Goal: Transaction & Acquisition: Book appointment/travel/reservation

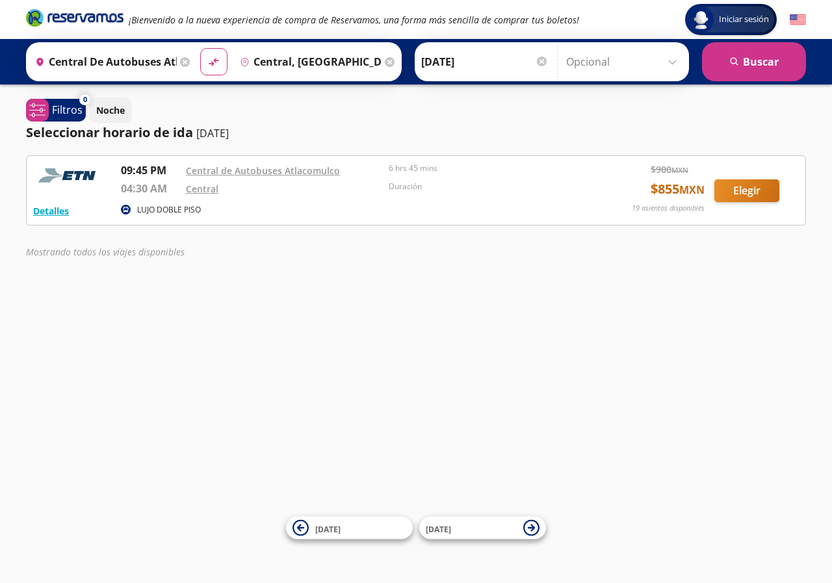
click at [341, 64] on input "Central, [GEOGRAPHIC_DATA]" at bounding box center [308, 62] width 147 height 33
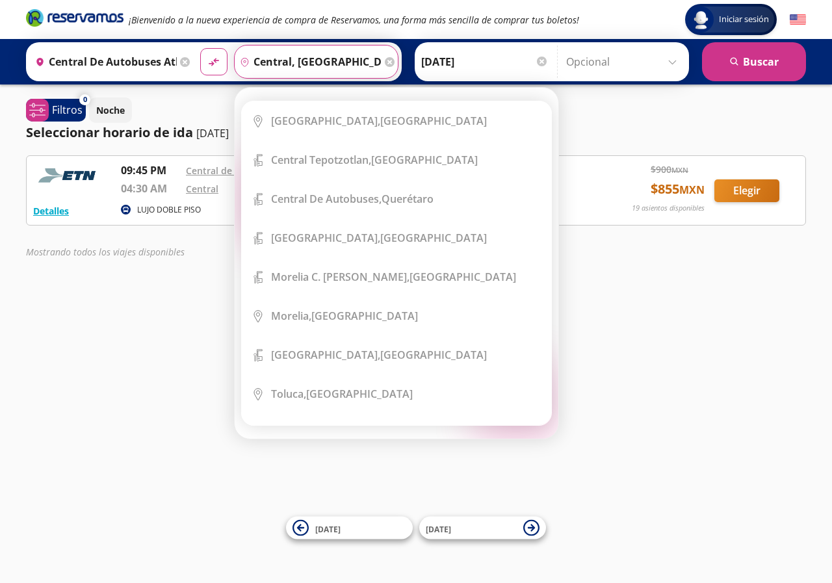
click at [142, 66] on input "Central de Autobuses Atlacomulco, [GEOGRAPHIC_DATA]" at bounding box center [103, 62] width 147 height 33
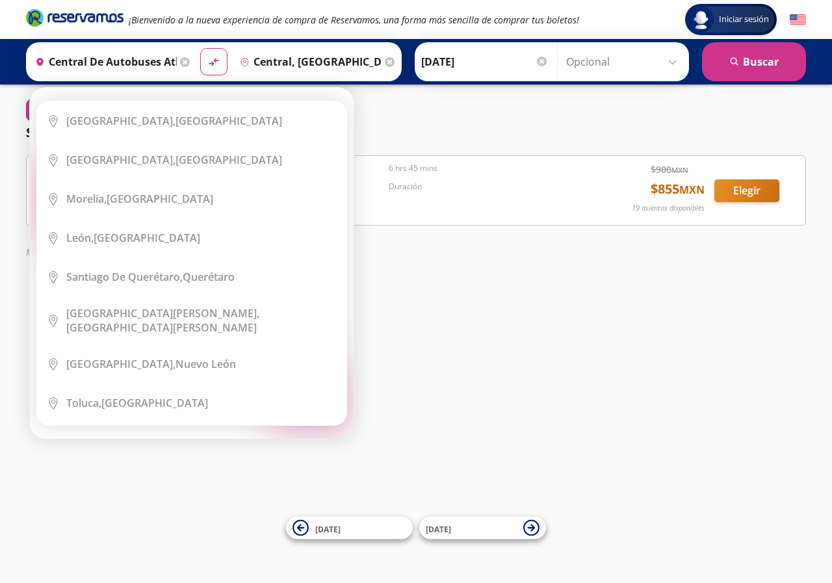
click at [180, 61] on icon at bounding box center [185, 62] width 10 height 10
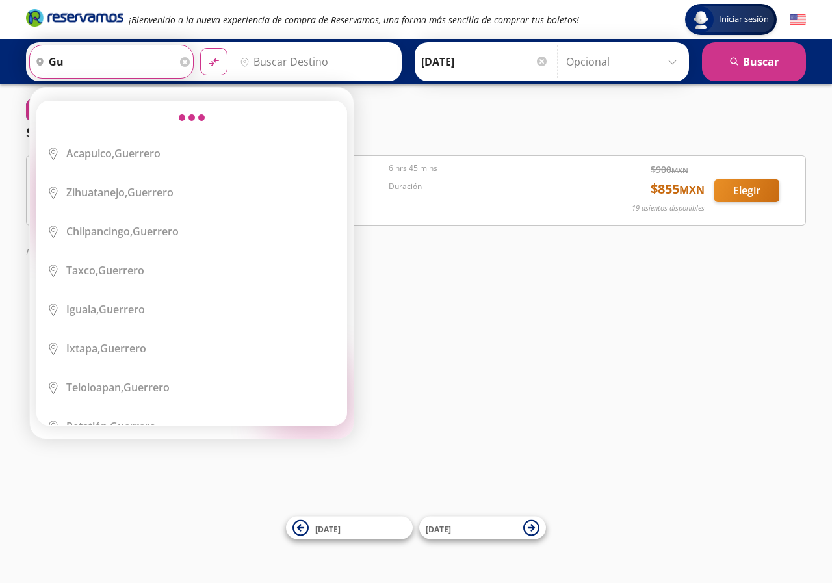
type input "g"
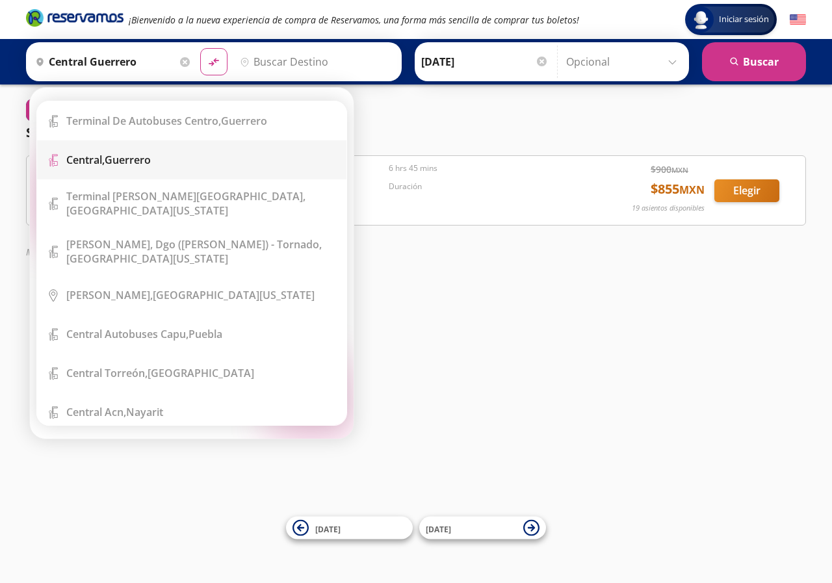
click at [213, 153] on div "Central, [GEOGRAPHIC_DATA]" at bounding box center [201, 160] width 271 height 14
type input "Central, [GEOGRAPHIC_DATA]"
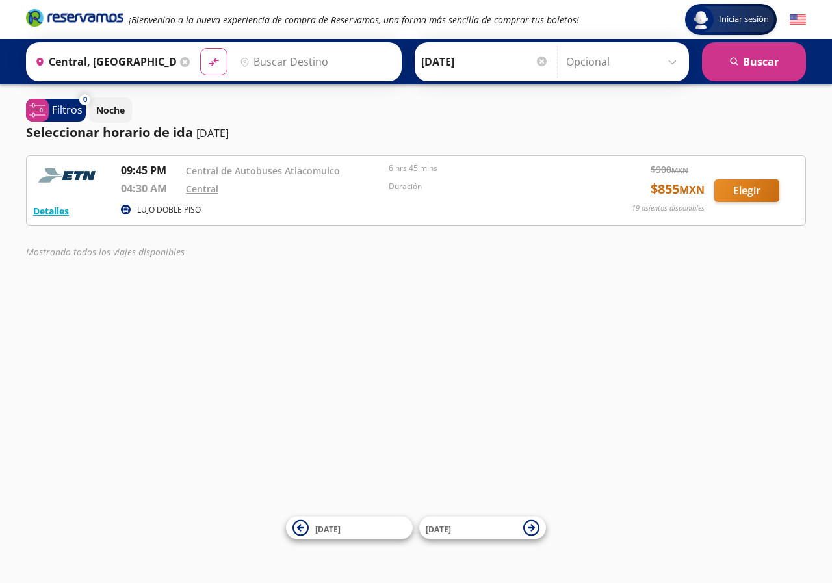
click at [267, 59] on input "Destino" at bounding box center [315, 62] width 160 height 33
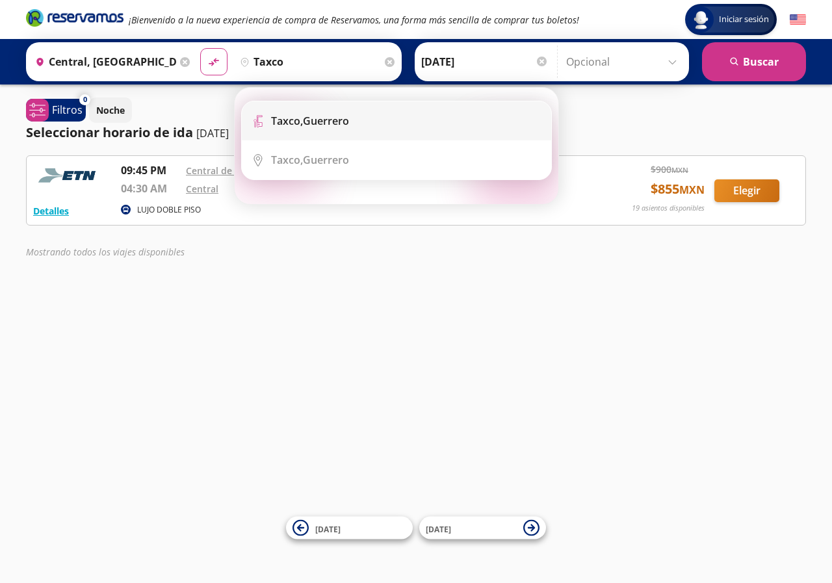
click at [340, 127] on div "Taxco, [GEOGRAPHIC_DATA]" at bounding box center [310, 121] width 78 height 14
type input "Taxco, [GEOGRAPHIC_DATA]"
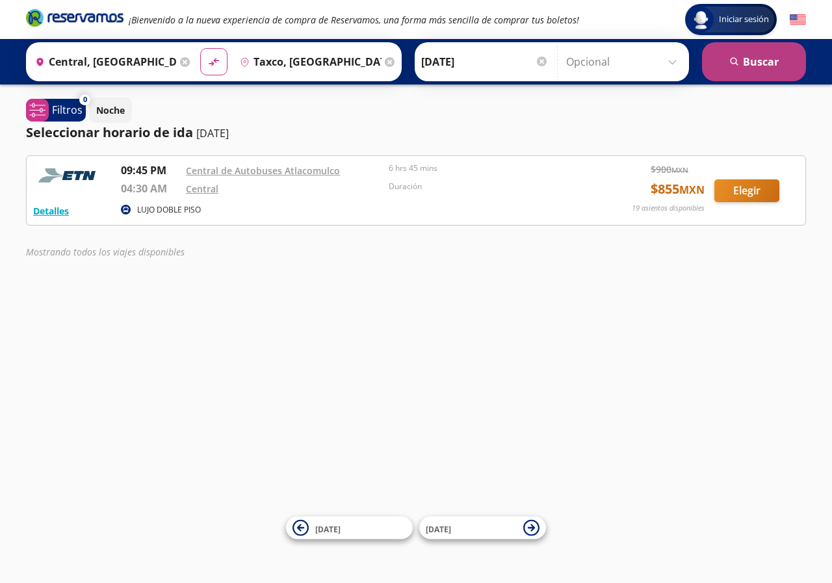
click at [742, 61] on button "search [GEOGRAPHIC_DATA]" at bounding box center [754, 61] width 104 height 39
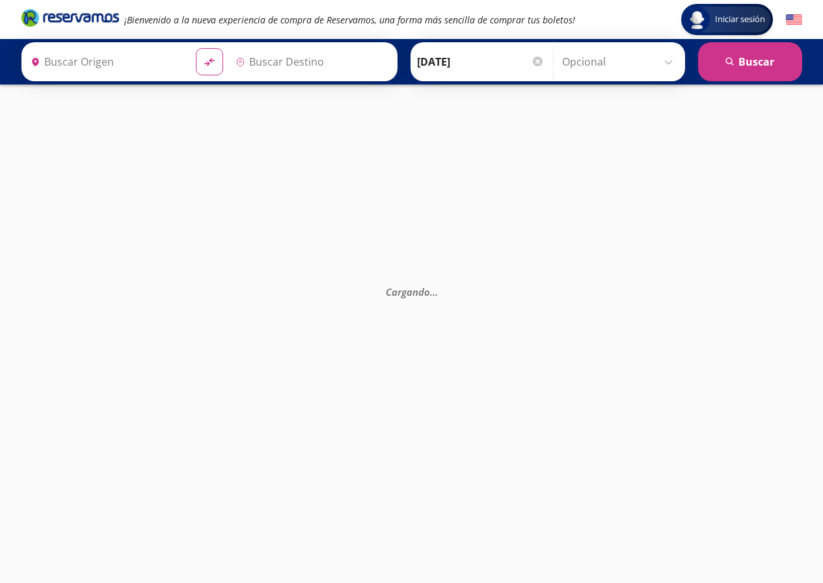
type input "Central, [GEOGRAPHIC_DATA]"
type input "Taxco, [GEOGRAPHIC_DATA]"
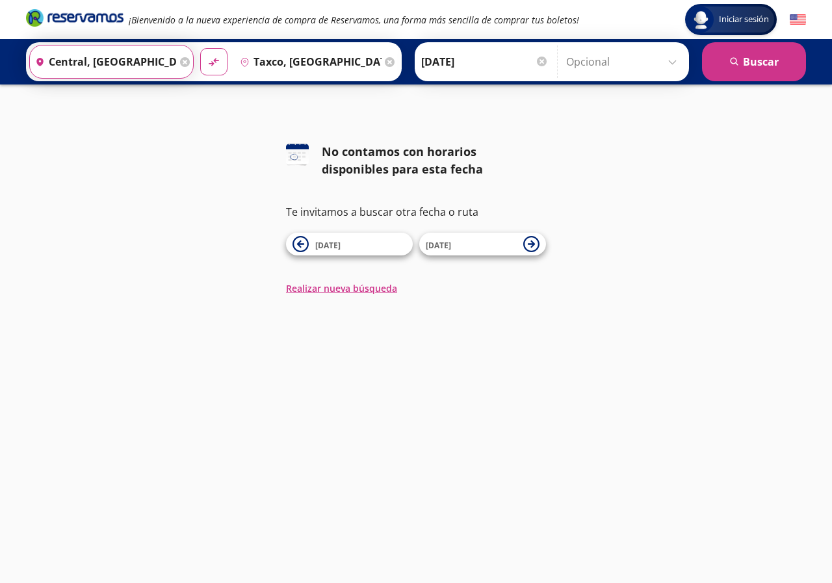
click at [170, 58] on input "Central, [GEOGRAPHIC_DATA]" at bounding box center [103, 62] width 147 height 33
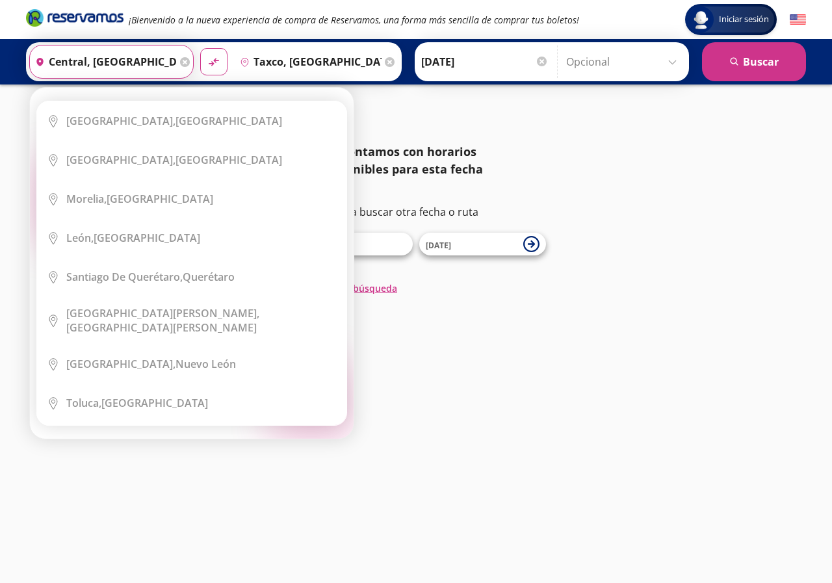
click at [185, 64] on icon at bounding box center [185, 62] width 10 height 10
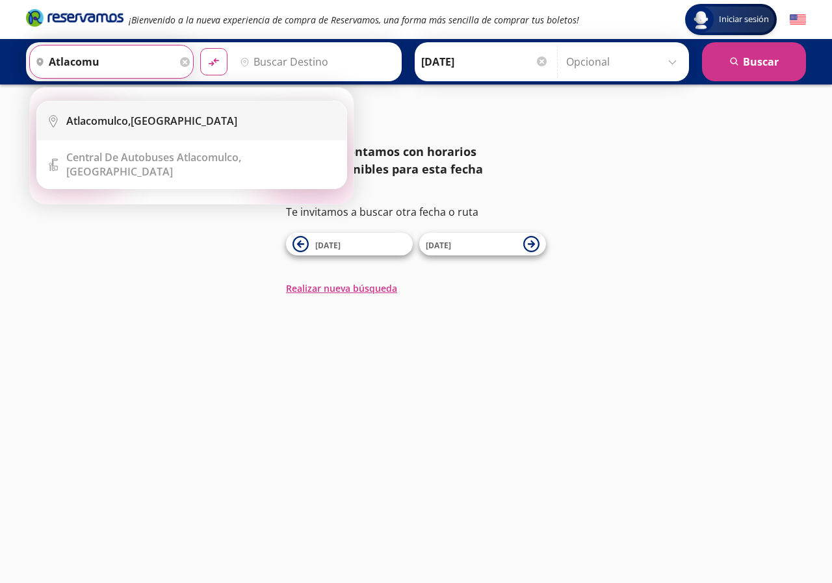
click at [233, 116] on div "Atlacomulco, [GEOGRAPHIC_DATA]" at bounding box center [201, 121] width 271 height 14
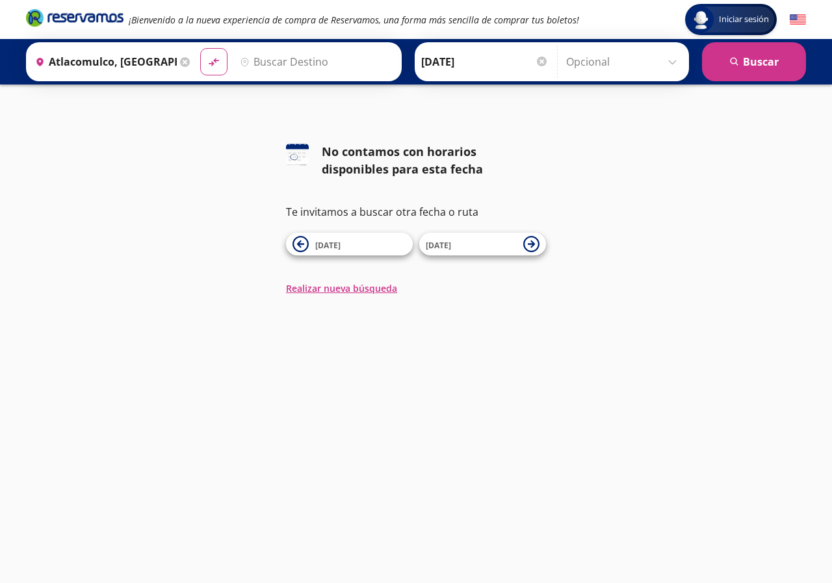
click at [168, 68] on input "Atlacomulco, [GEOGRAPHIC_DATA]" at bounding box center [103, 62] width 147 height 33
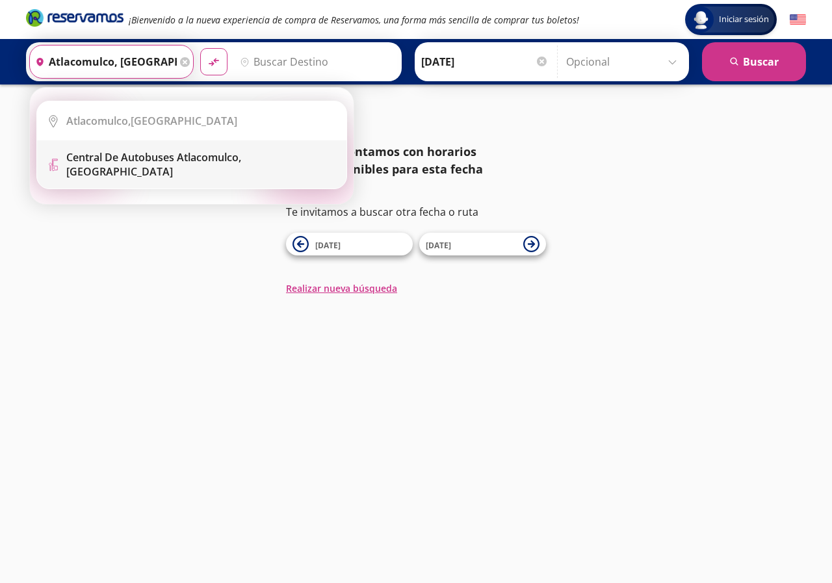
click at [141, 161] on b "Central de Autobuses Atlacomulco," at bounding box center [153, 157] width 175 height 14
type input "Central de Autobuses Atlacomulco, [GEOGRAPHIC_DATA]"
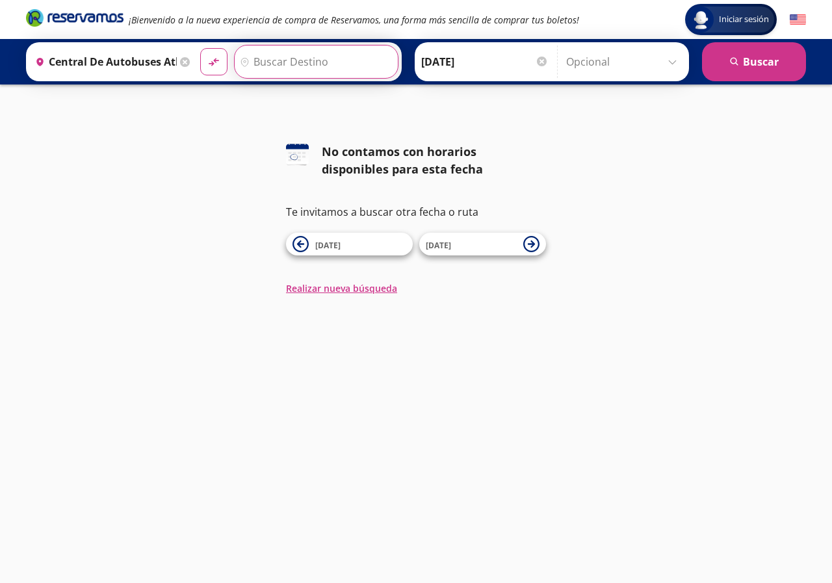
click at [301, 56] on input "Destino" at bounding box center [315, 62] width 160 height 33
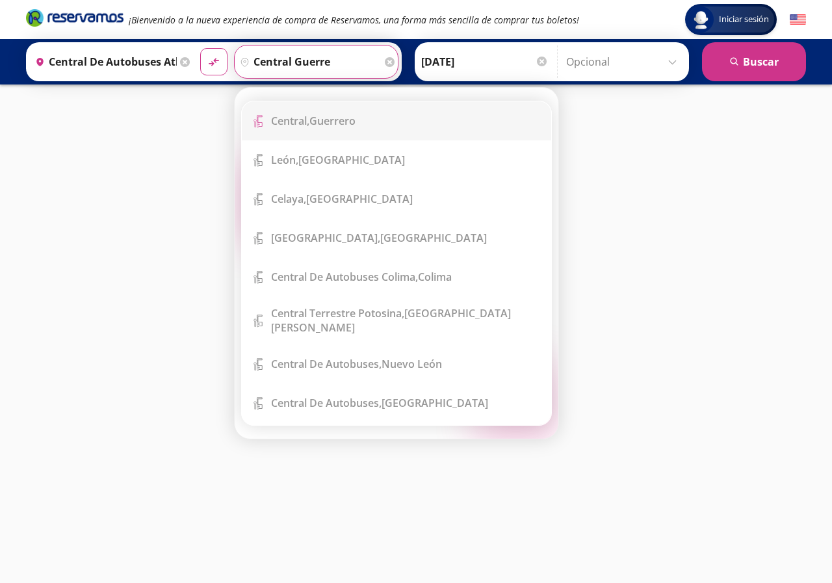
click at [341, 116] on div "Central, [GEOGRAPHIC_DATA]" at bounding box center [313, 121] width 85 height 14
type input "Central, [GEOGRAPHIC_DATA]"
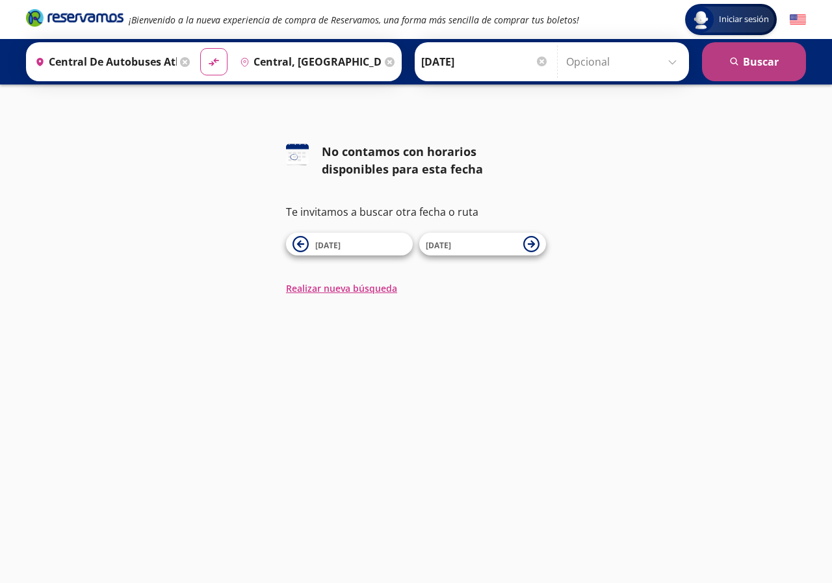
click at [792, 64] on button "search [GEOGRAPHIC_DATA]" at bounding box center [754, 61] width 104 height 39
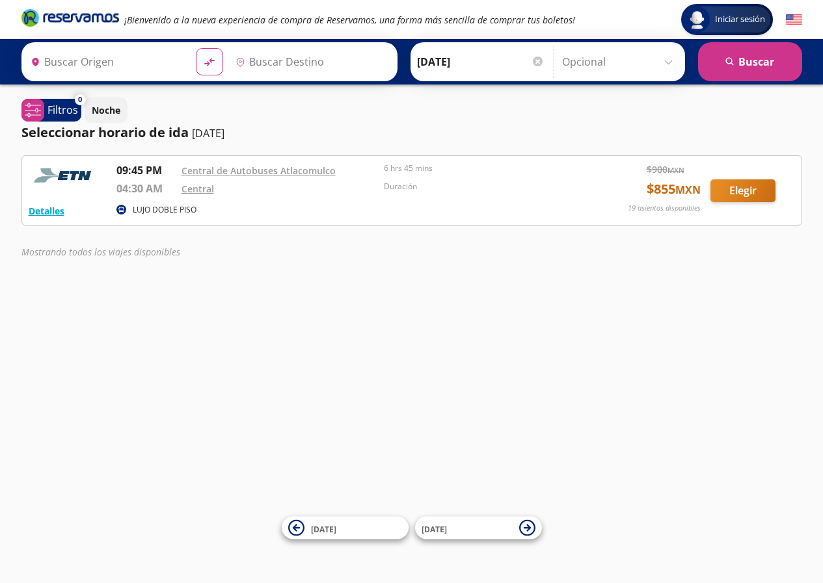
type input "Central de Autobuses Atlacomulco, [GEOGRAPHIC_DATA]"
type input "Central, [GEOGRAPHIC_DATA]"
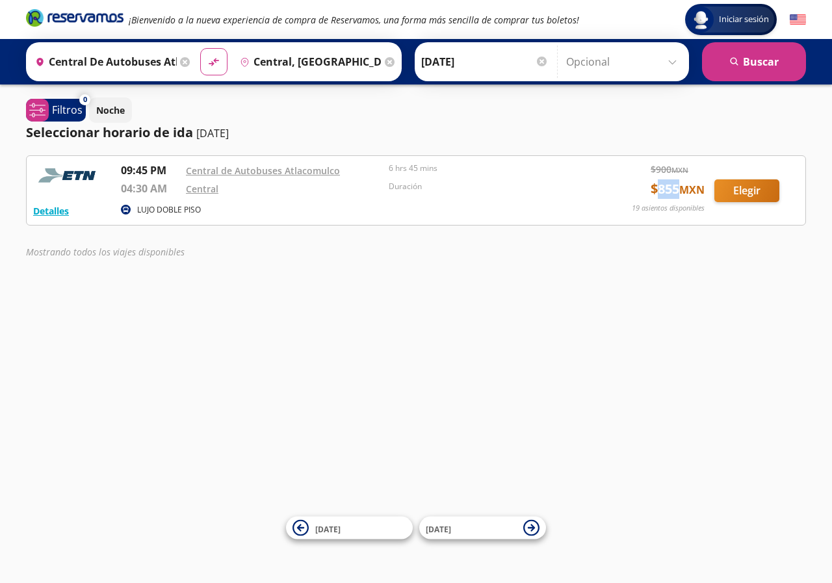
drag, startPoint x: 652, startPoint y: 192, endPoint x: 674, endPoint y: 192, distance: 22.8
click at [674, 192] on span "$ 855 MXN" at bounding box center [678, 189] width 54 height 20
